Goal: Transaction & Acquisition: Purchase product/service

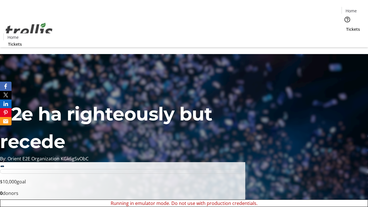
click at [352, 9] on span "Sign Up" at bounding box center [354, 8] width 17 height 7
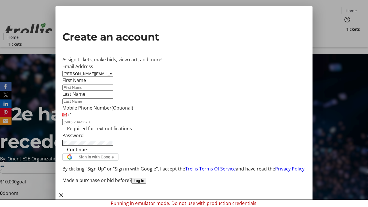
type input "[PERSON_NAME][EMAIL_ADDRESS][DOMAIN_NAME]"
type input "[PERSON_NAME]"
type input "Kassulke"
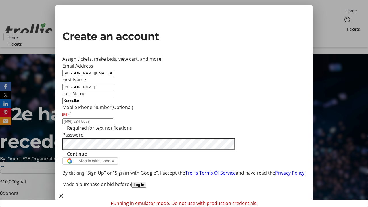
click at [87, 157] on span "Continue" at bounding box center [77, 153] width 20 height 7
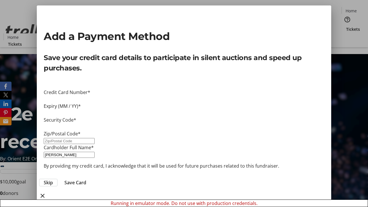
click at [53, 179] on span "Skip" at bounding box center [48, 182] width 9 height 7
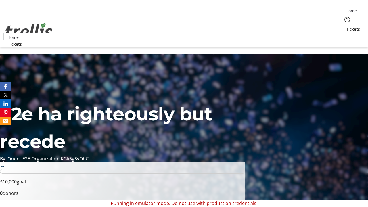
click at [346, 26] on span "Tickets" at bounding box center [353, 29] width 14 height 6
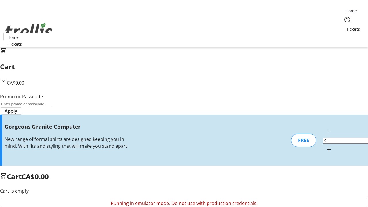
click at [326, 146] on mat-icon "Increment by one" at bounding box center [329, 149] width 7 height 7
type input "1"
